Goal: Information Seeking & Learning: Learn about a topic

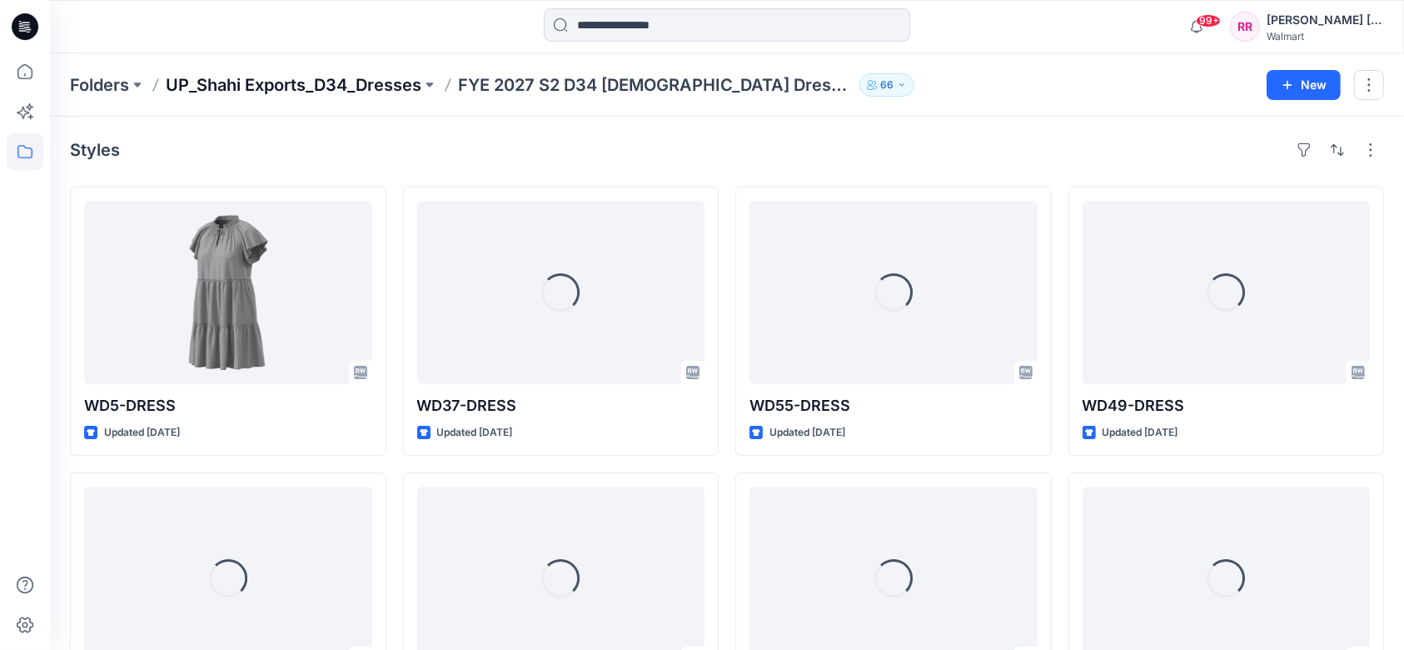
click at [392, 82] on p "UP_Shahi Exports_D34_Dresses" at bounding box center [294, 84] width 256 height 23
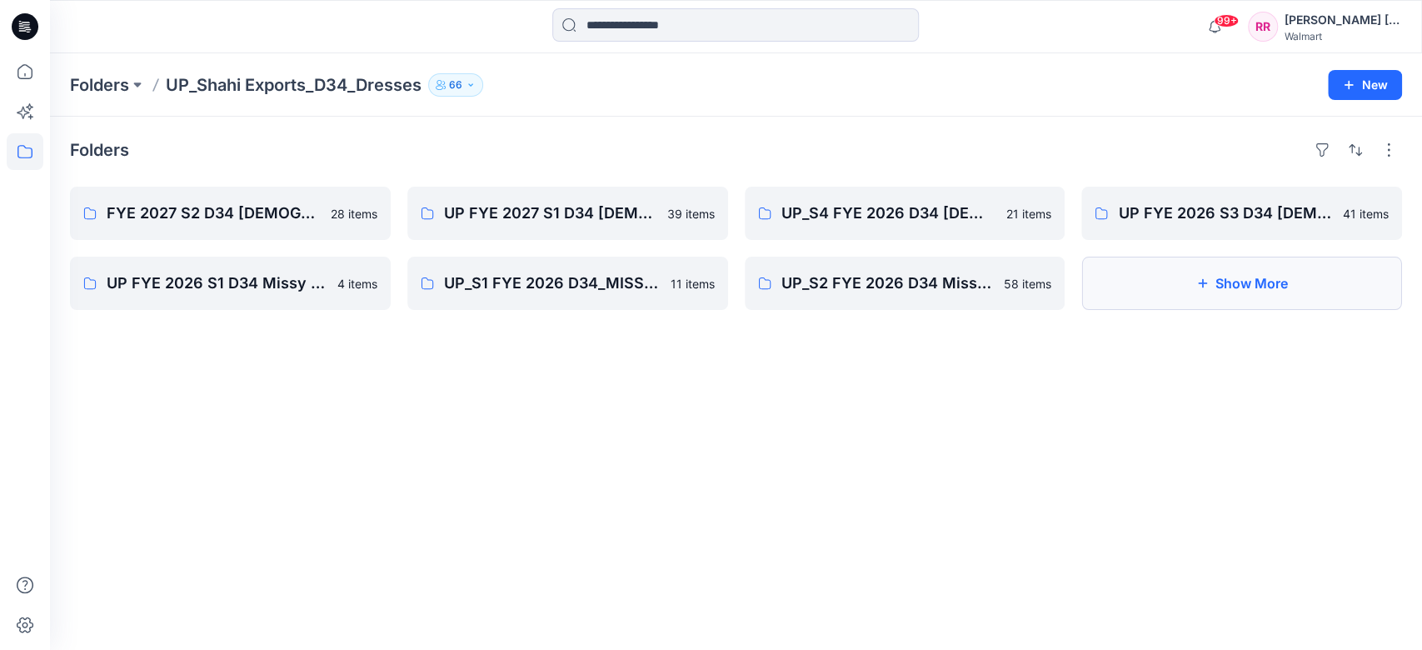
click at [1216, 262] on button "Show More" at bounding box center [1241, 283] width 321 height 53
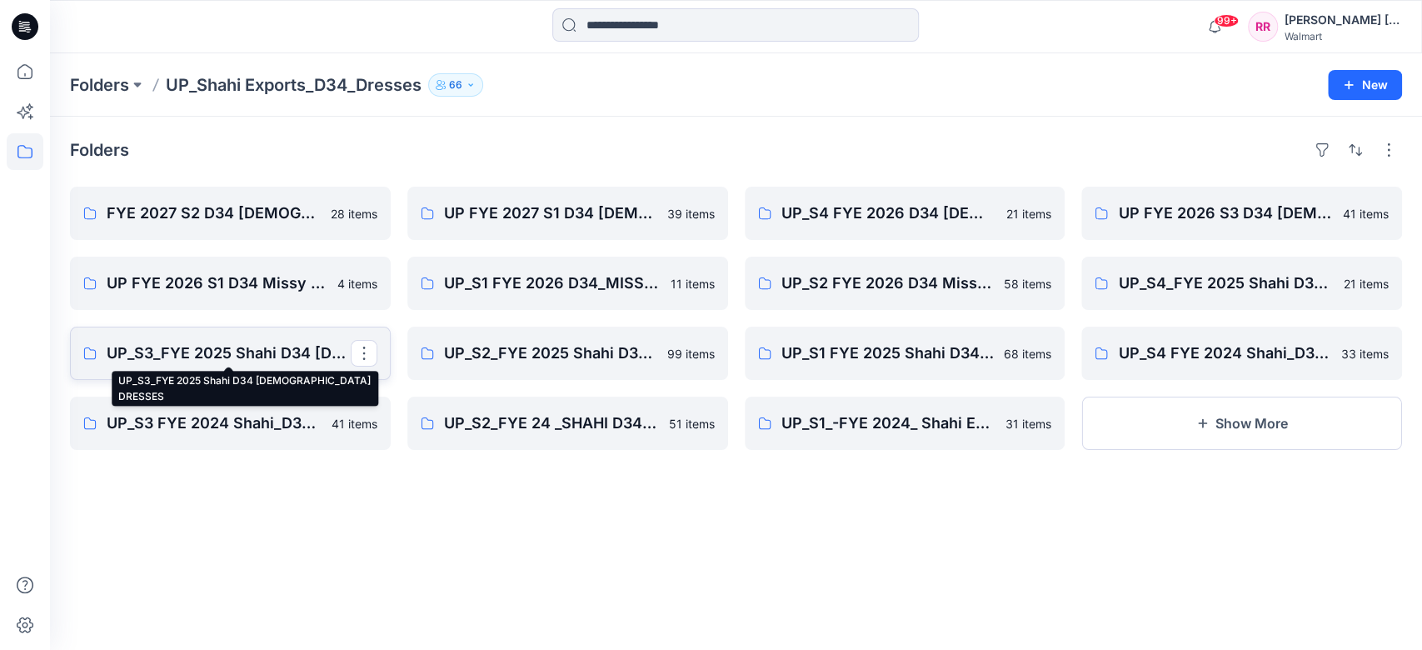
click at [281, 361] on p "UP_S3_FYE 2025 Shahi D34 LADIES DRESSES" at bounding box center [229, 353] width 244 height 23
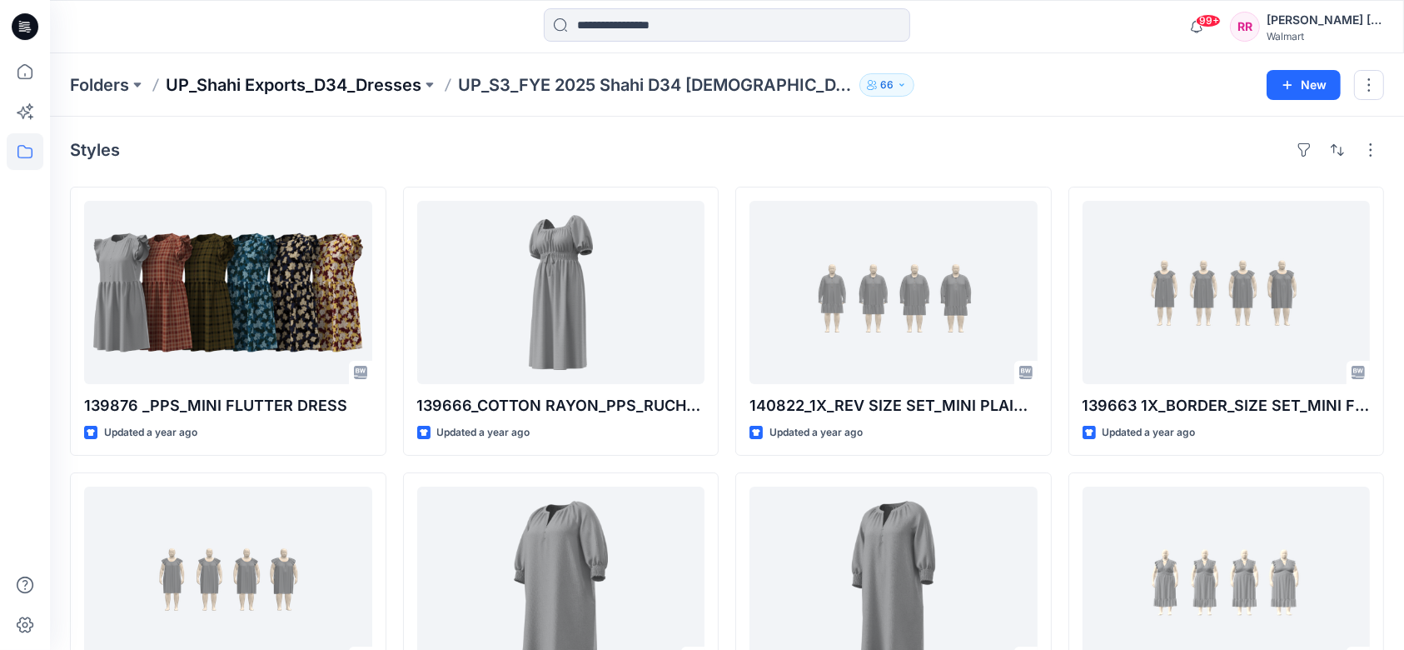
click at [333, 90] on p "UP_Shahi Exports_D34_Dresses" at bounding box center [294, 84] width 256 height 23
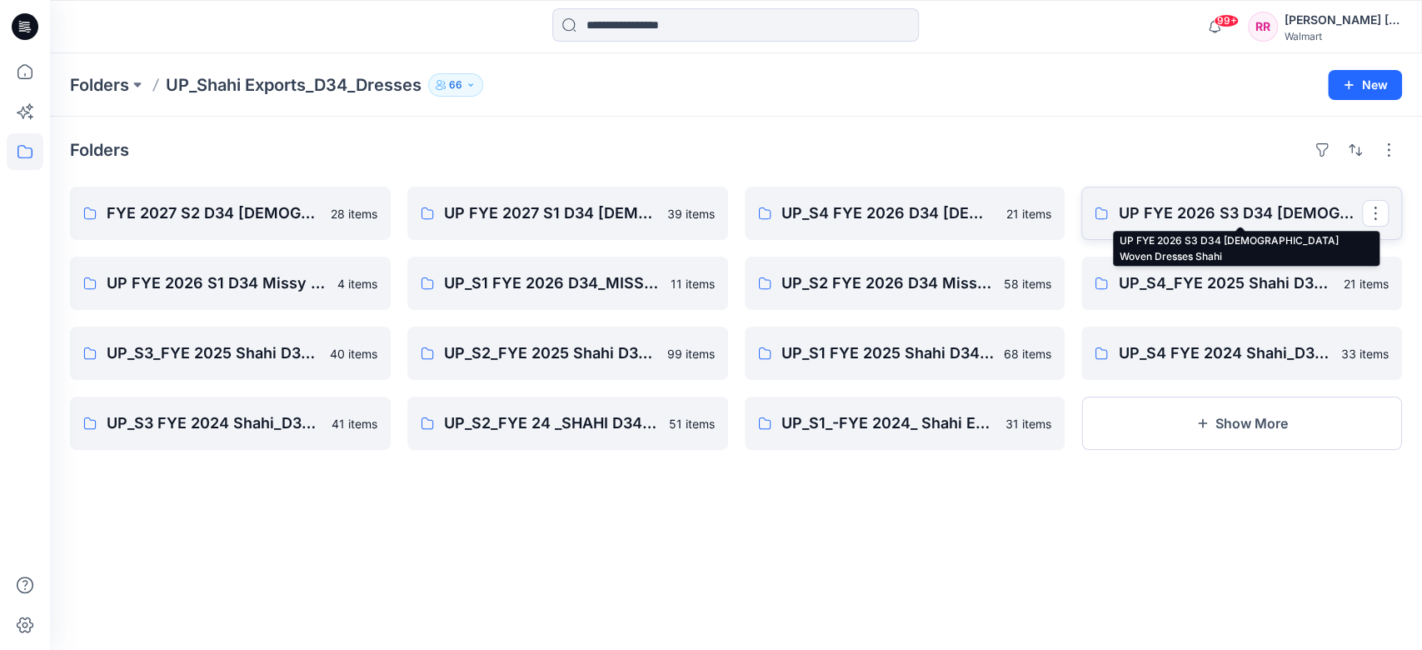
click at [1210, 210] on p "UP FYE 2026 S3 D34 Ladies Woven Dresses Shahi" at bounding box center [1240, 213] width 244 height 23
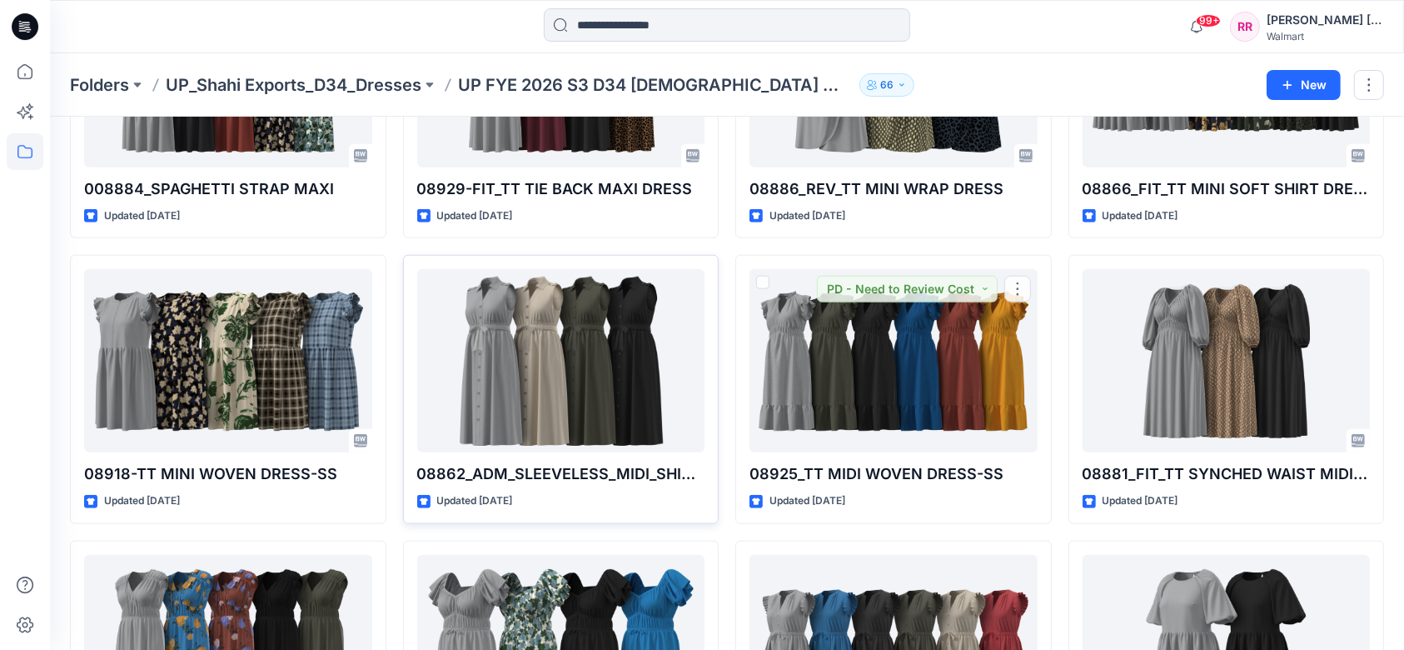
scroll to position [2088, 0]
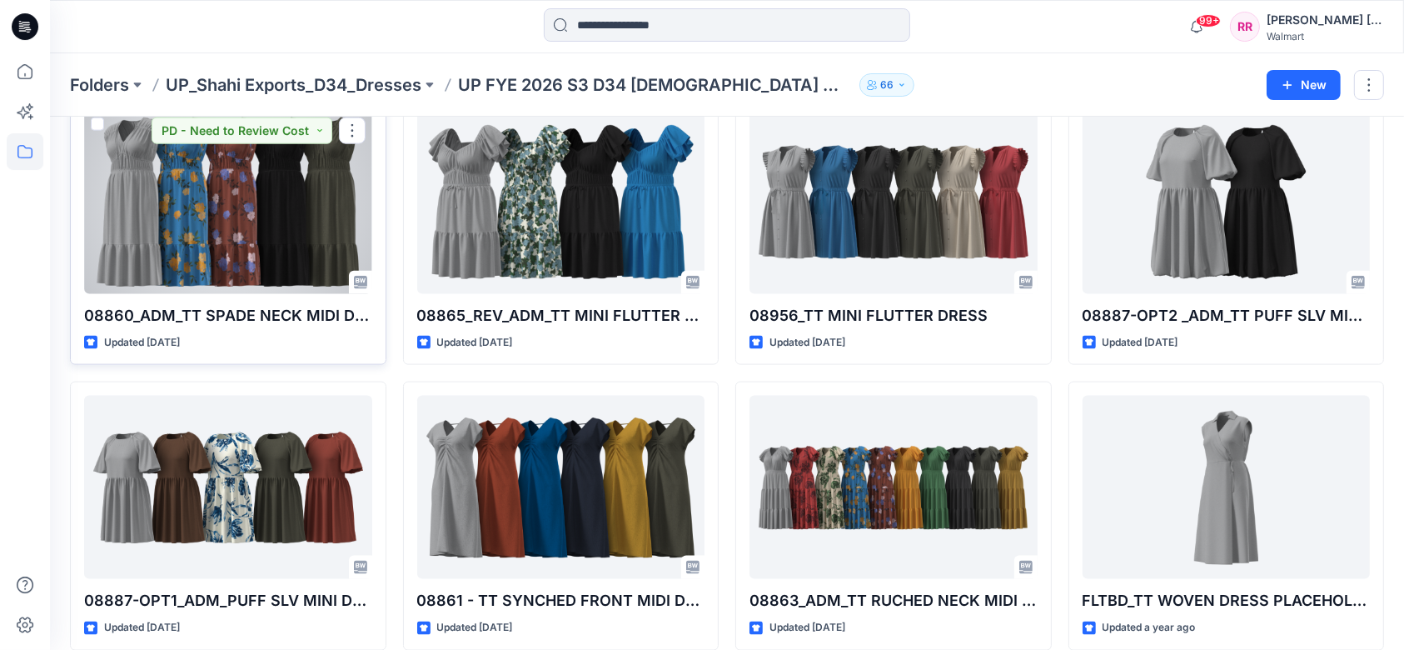
click at [268, 211] on div at bounding box center [228, 202] width 288 height 183
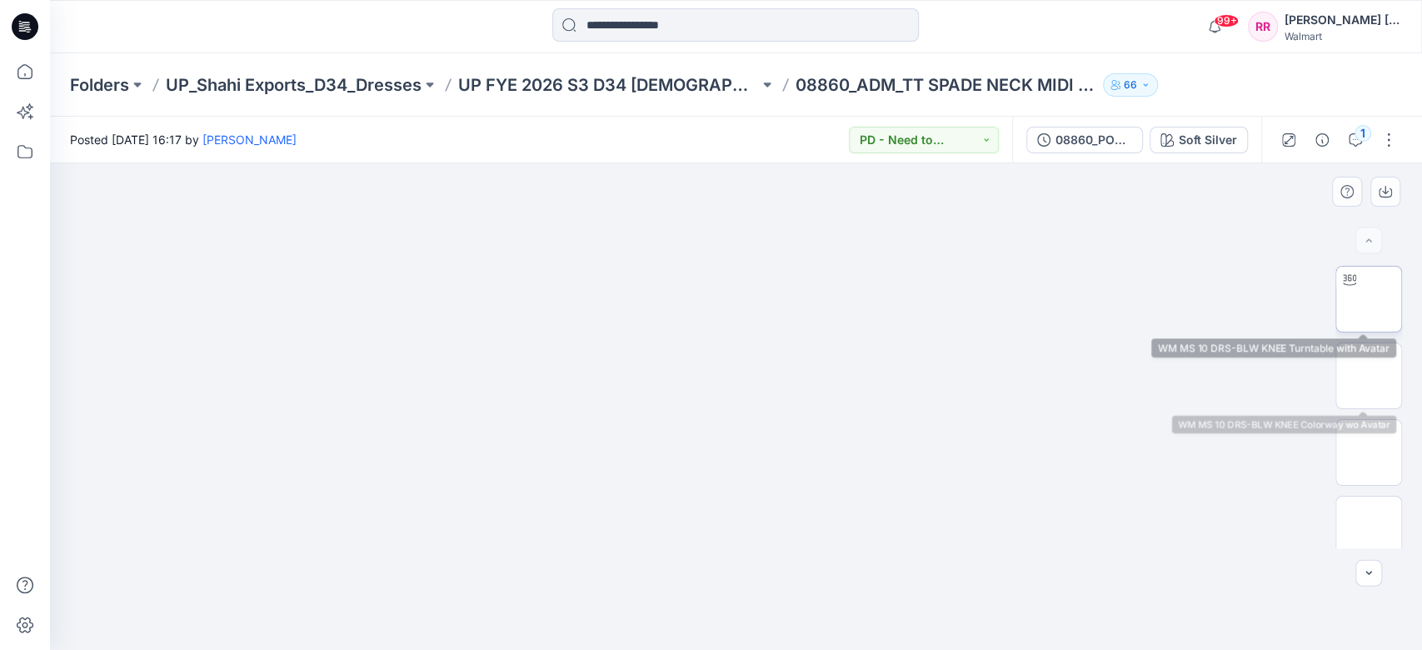
click at [1369, 299] on img at bounding box center [1369, 299] width 0 height 0
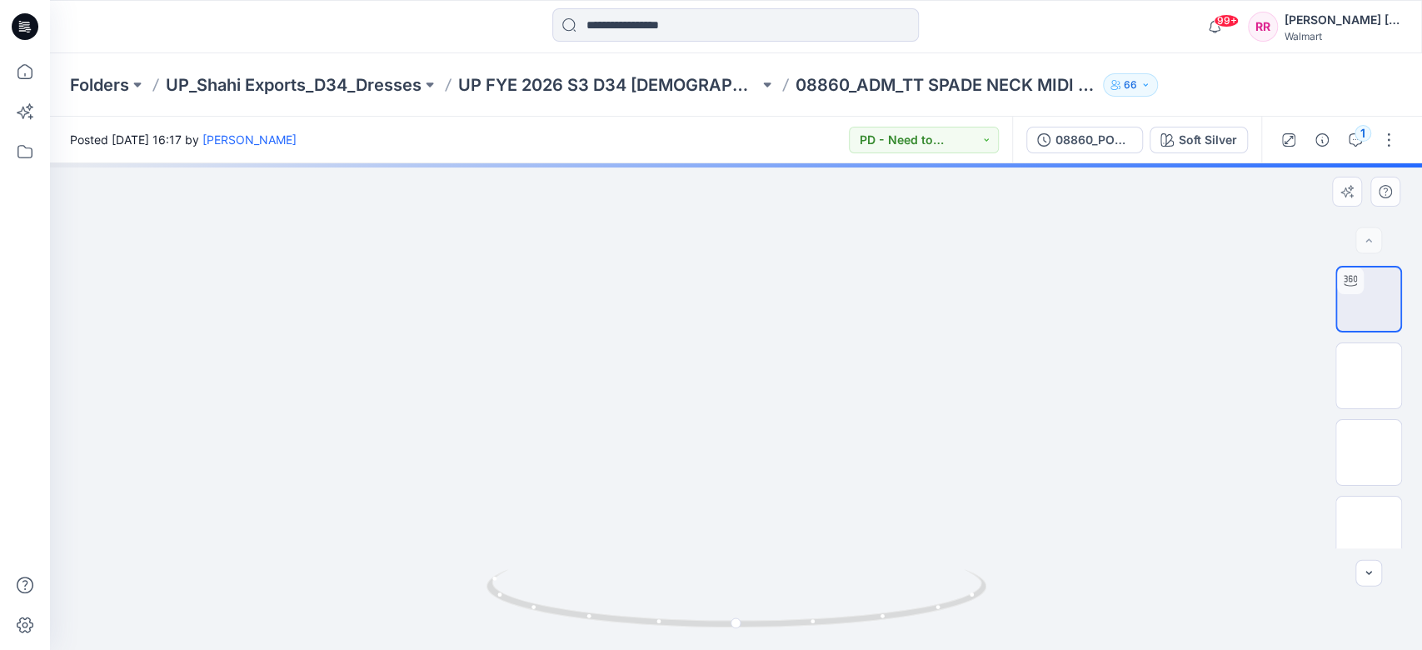
drag, startPoint x: 736, startPoint y: 325, endPoint x: 702, endPoint y: 545, distance: 222.4
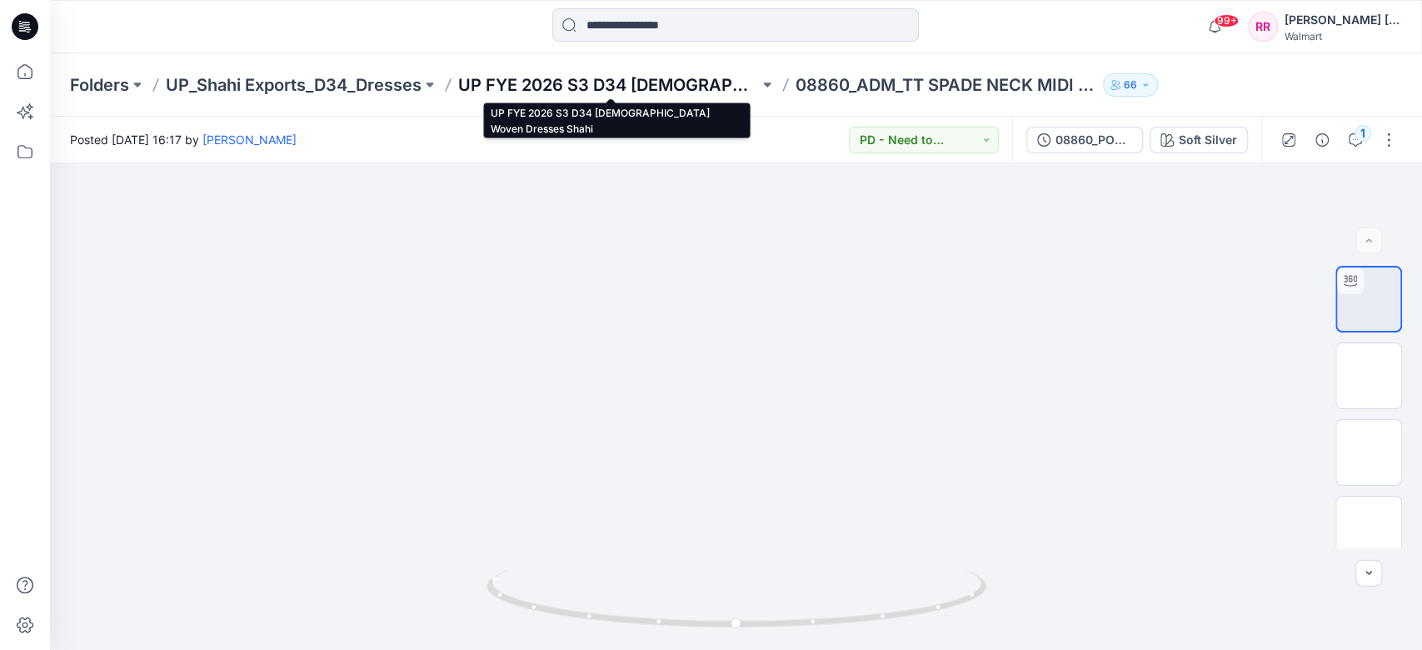
click at [626, 86] on p "UP FYE 2026 S3 D34 Ladies Woven Dresses Shahi" at bounding box center [608, 84] width 301 height 23
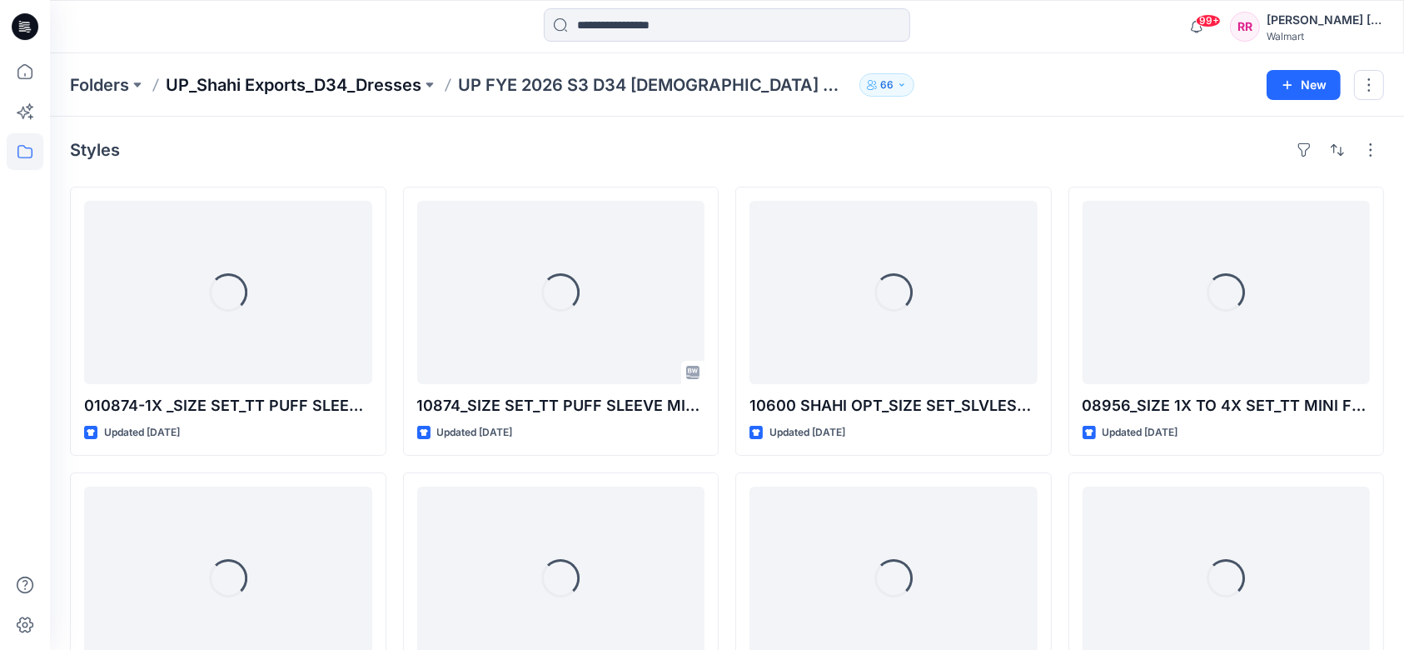
click at [369, 90] on p "UP_Shahi Exports_D34_Dresses" at bounding box center [294, 84] width 256 height 23
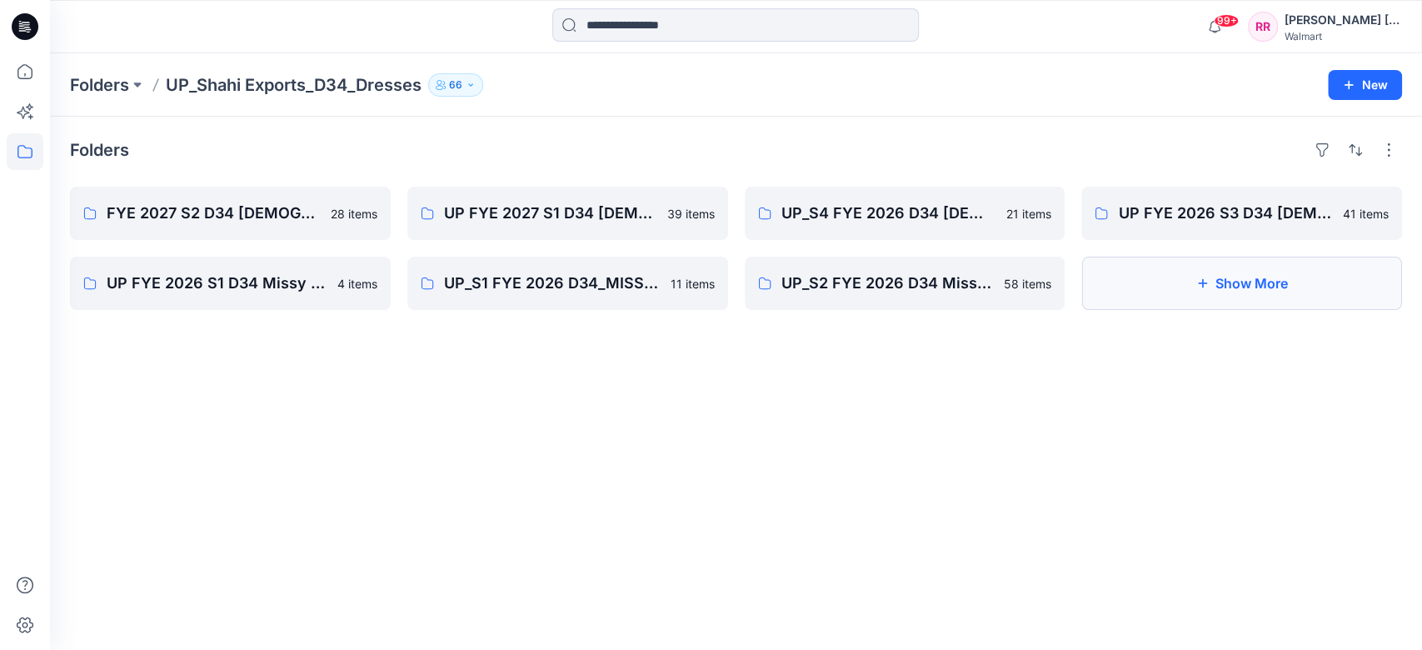
click at [1140, 282] on button "Show More" at bounding box center [1241, 283] width 321 height 53
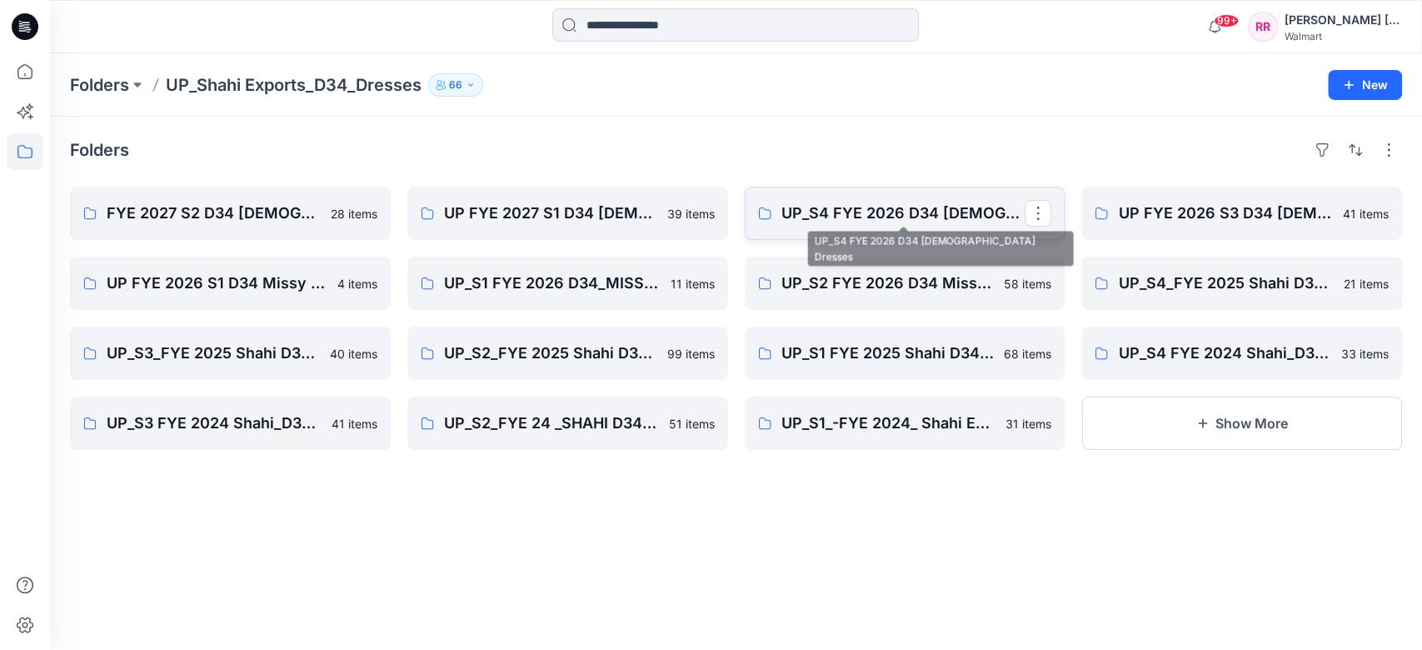
click at [910, 218] on p "UP_S4 FYE 2026 D34 [DEMOGRAPHIC_DATA] Dresses" at bounding box center [903, 213] width 244 height 23
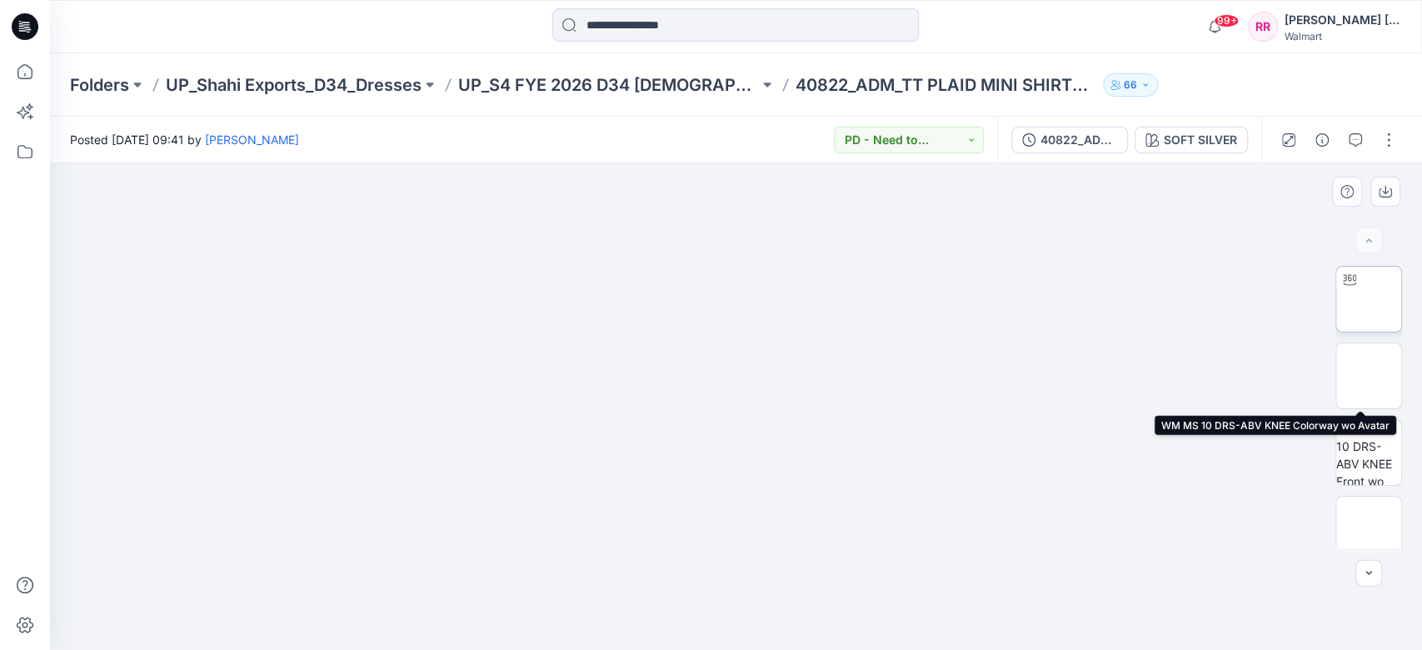
click at [1369, 299] on img at bounding box center [1369, 299] width 0 height 0
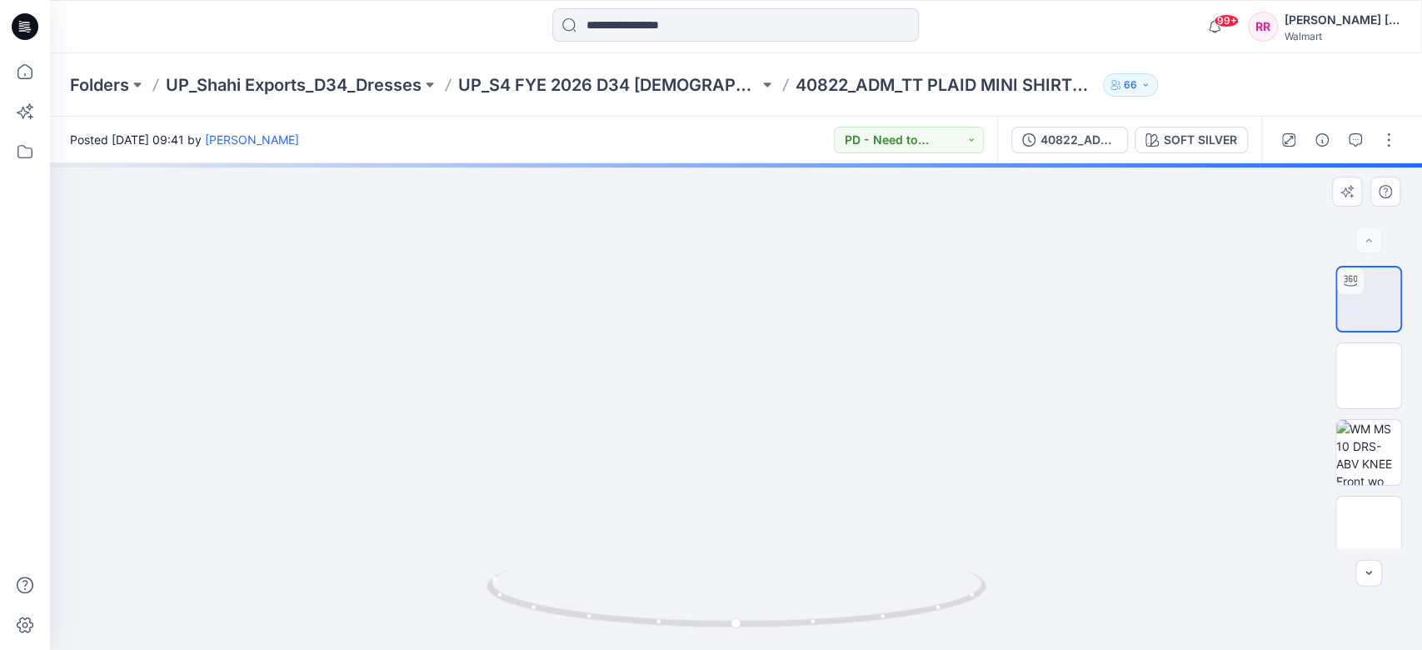
drag, startPoint x: 749, startPoint y: 331, endPoint x: 756, endPoint y: 536, distance: 205.0
click at [756, 536] on img at bounding box center [736, 316] width 1234 height 667
drag, startPoint x: 753, startPoint y: 442, endPoint x: 738, endPoint y: 383, distance: 61.0
click at [738, 385] on img at bounding box center [736, 356] width 861 height 588
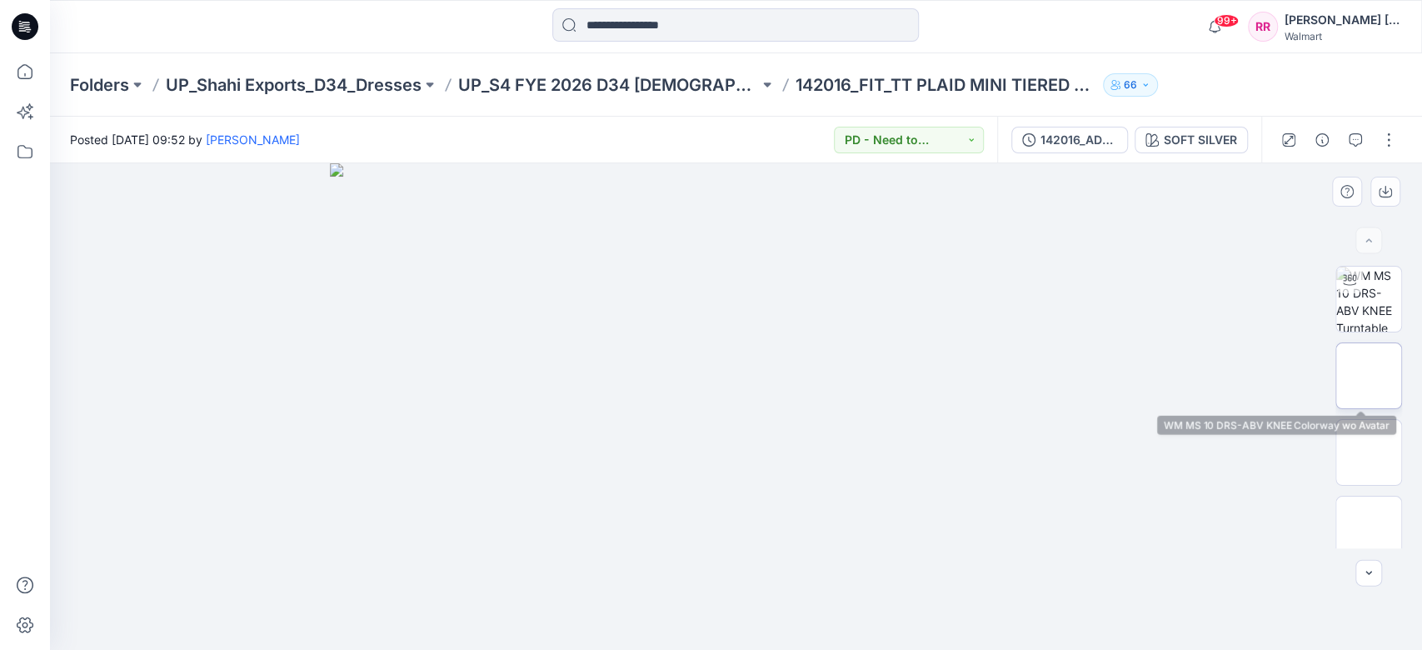
click at [1369, 376] on img at bounding box center [1369, 376] width 0 height 0
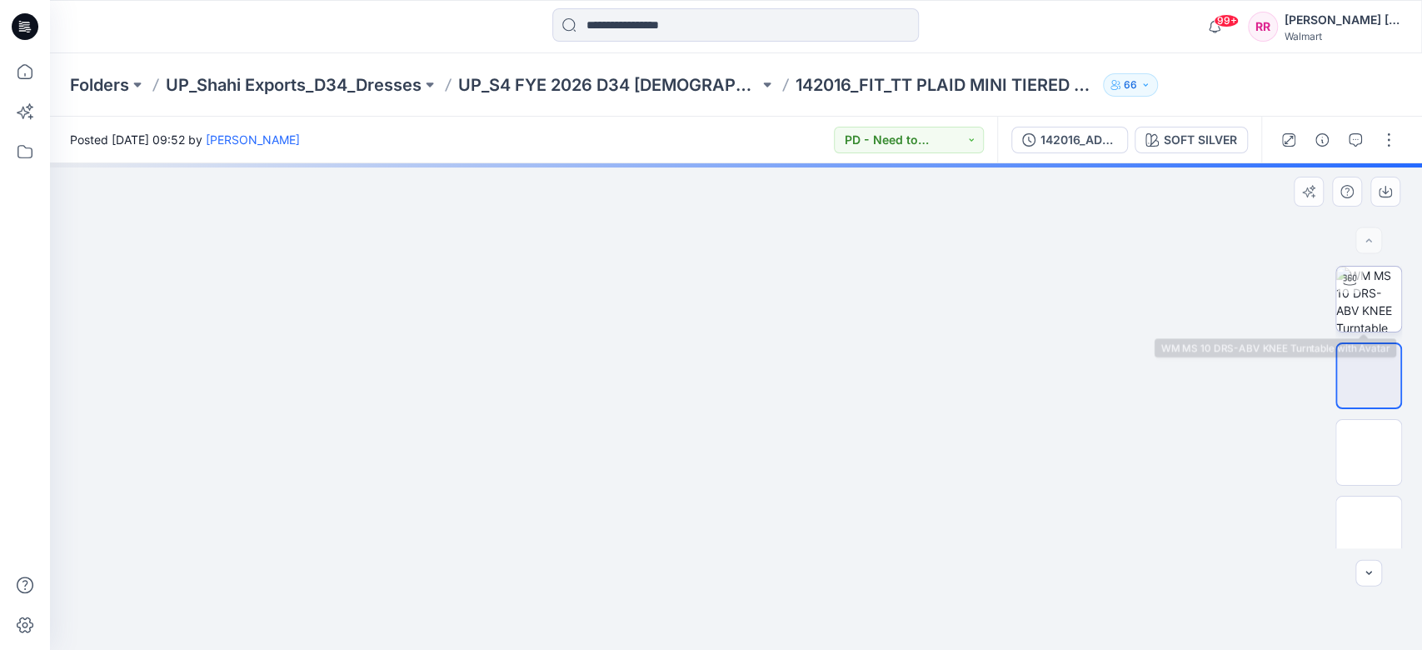
click at [1384, 295] on img at bounding box center [1368, 299] width 65 height 65
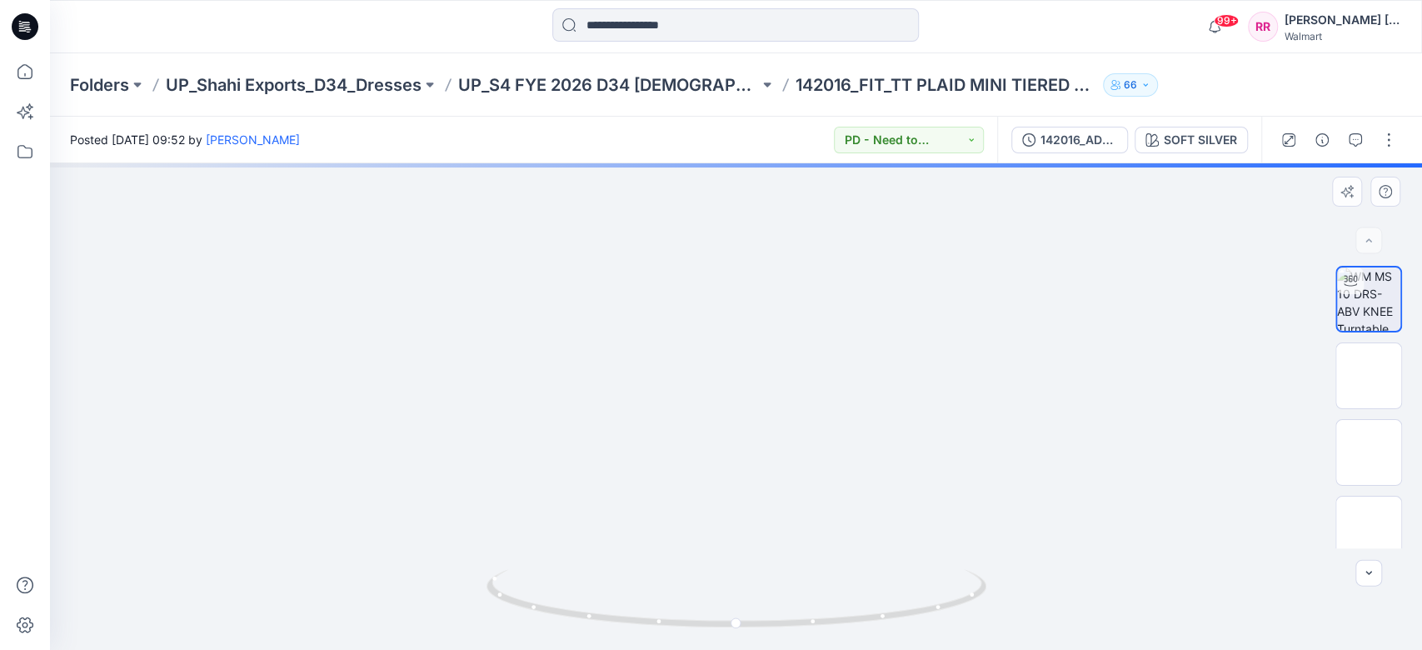
drag, startPoint x: 779, startPoint y: 349, endPoint x: 774, endPoint y: 322, distance: 27.9
drag, startPoint x: 779, startPoint y: 341, endPoint x: 779, endPoint y: 457, distance: 116.6
click at [917, 412] on div at bounding box center [736, 406] width 1372 height 486
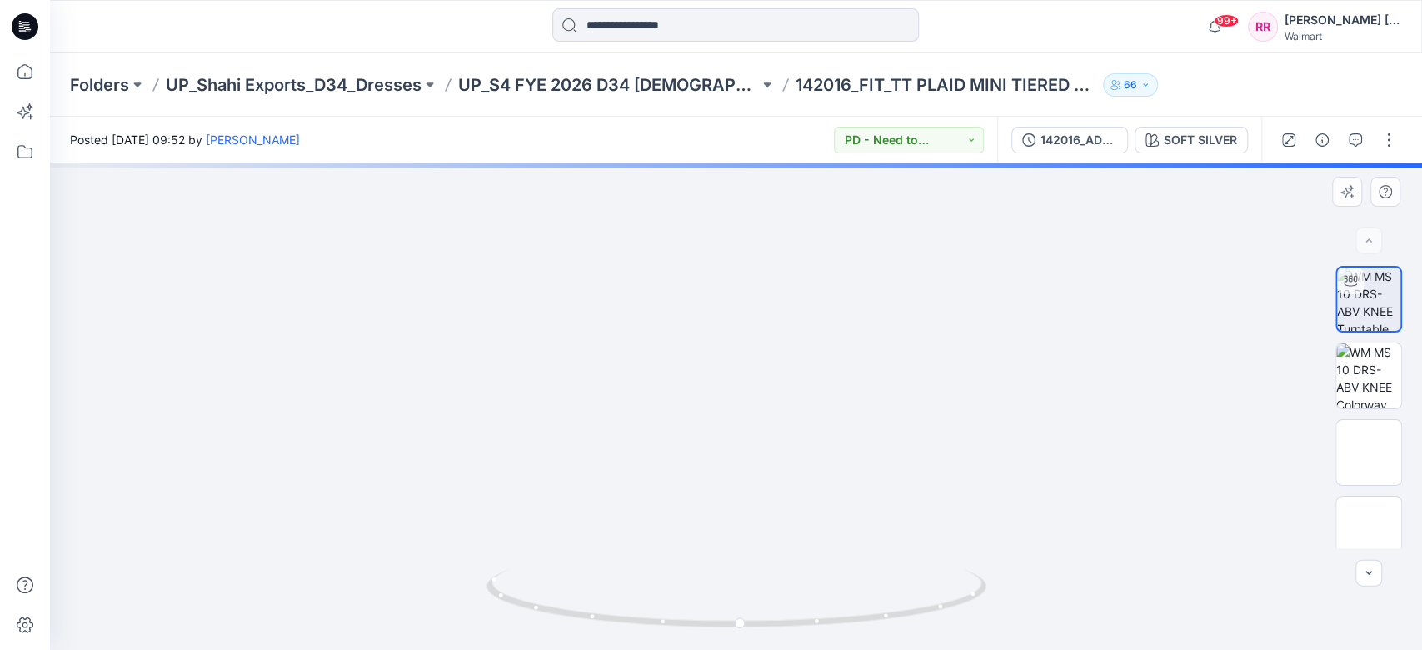
click at [1130, 365] on div at bounding box center [736, 406] width 1372 height 486
